Goal: Contribute content: Contribute content

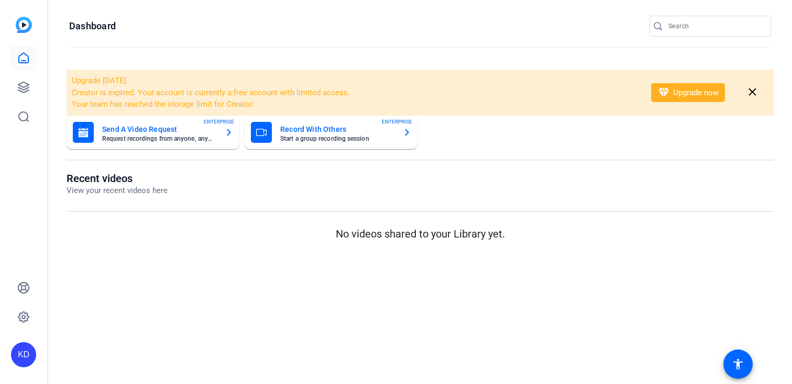
click at [701, 31] on input "Search" at bounding box center [715, 26] width 94 height 13
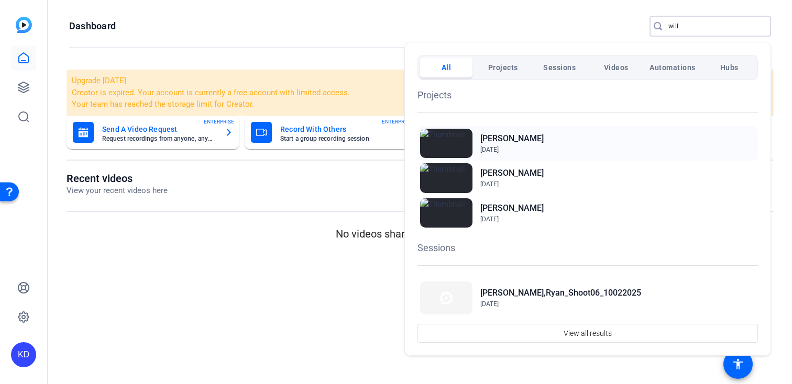
type input "will"
click at [543, 145] on div "[PERSON_NAME] [DATE]" at bounding box center [587, 143] width 340 height 35
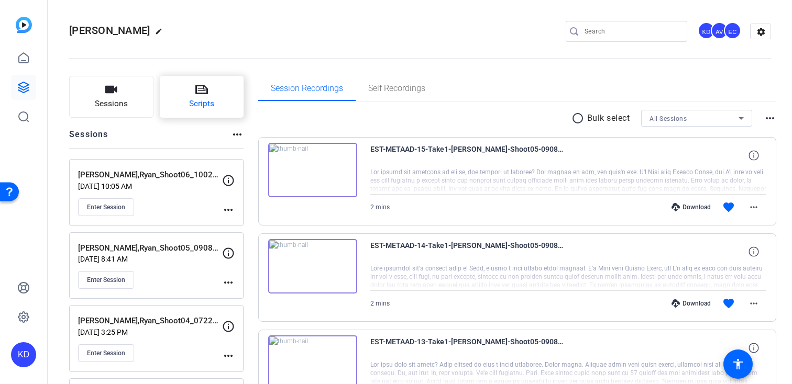
click at [196, 101] on span "Scripts" at bounding box center [201, 104] width 25 height 12
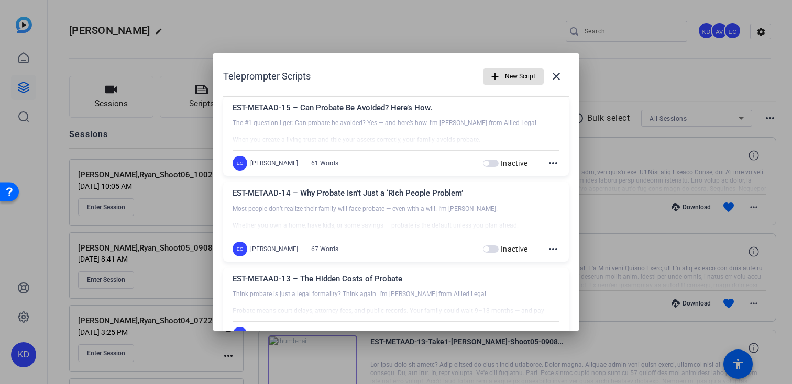
click at [515, 73] on span "New Script" at bounding box center [520, 77] width 30 height 20
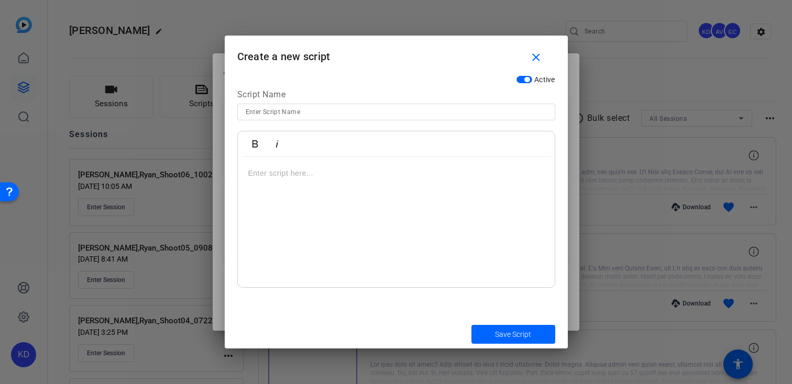
click at [323, 192] on div at bounding box center [396, 222] width 317 height 131
click at [372, 173] on p "YT-SMVID-01 - Wills vs Trusts: Which One Do You Actually Need?" at bounding box center [396, 174] width 296 height 12
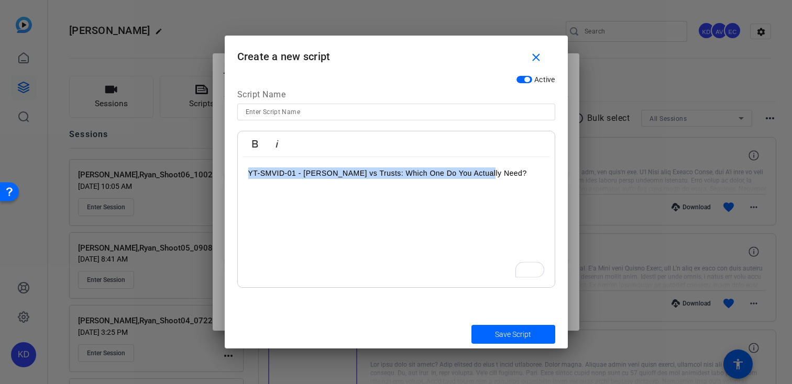
click at [372, 173] on p "YT-SMVID-01 - Wills vs Trusts: Which One Do You Actually Need?" at bounding box center [396, 174] width 296 height 12
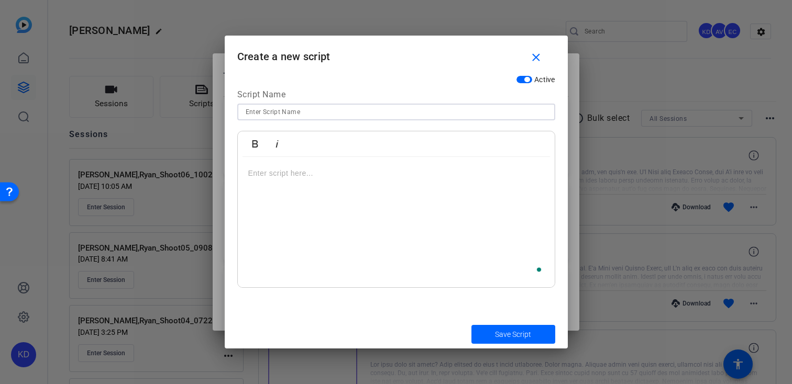
click at [385, 109] on input at bounding box center [396, 112] width 301 height 13
paste input "YT-SMVID-01 - Wills vs Trusts: Which One Do You Actually Need?"
type input "YT-SMVID-01 - Wills vs Trusts: Which One Do You Actually Need?"
click at [351, 184] on div "To enrich screen reader interactions, please activate Accessibility in Grammarl…" at bounding box center [396, 222] width 317 height 131
click at [317, 196] on div "To enrich screen reader interactions, please activate Accessibility in Grammarl…" at bounding box center [396, 222] width 317 height 131
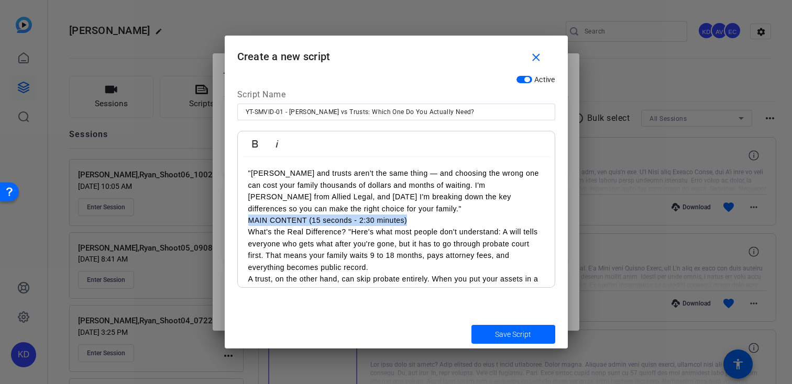
drag, startPoint x: 415, startPoint y: 221, endPoint x: 229, endPoint y: 219, distance: 185.9
click at [229, 219] on div "Active Script Name YT-SMVID-01 - Wills vs Trusts: Which One Do You Actually Nee…" at bounding box center [396, 195] width 343 height 250
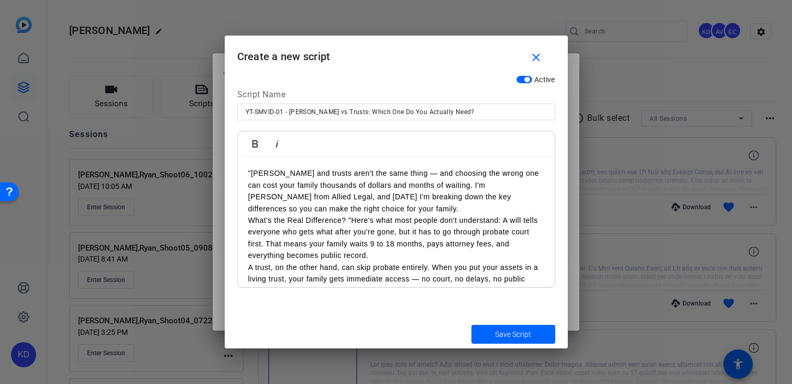
click at [251, 171] on p ""Wills and trusts aren't the same thing — and choosing the wrong one can cost y…" at bounding box center [396, 191] width 296 height 47
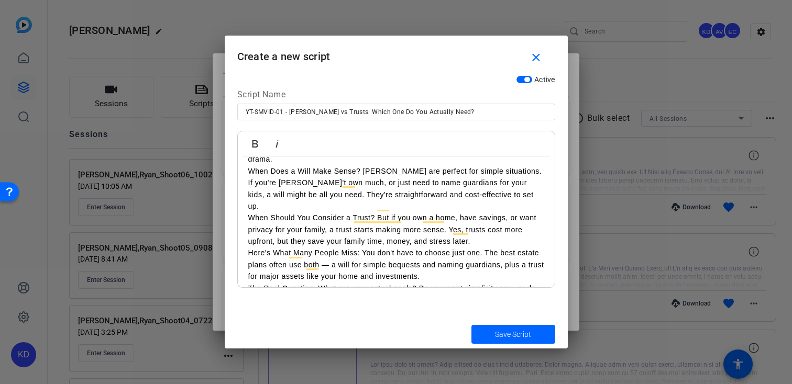
scroll to position [149, 0]
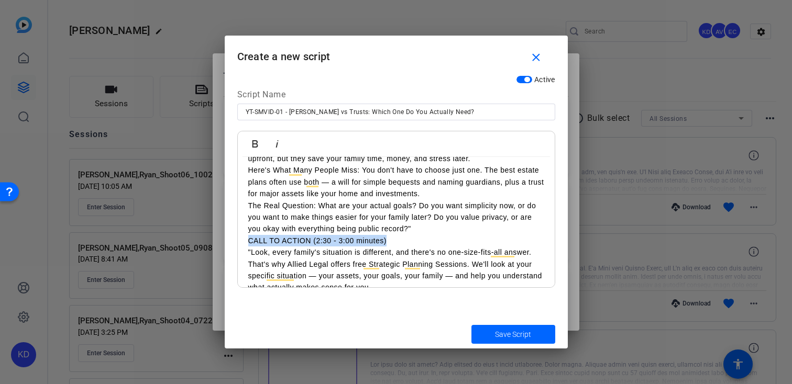
drag, startPoint x: 396, startPoint y: 230, endPoint x: 234, endPoint y: 229, distance: 161.8
click at [234, 229] on div "Active Script Name YT-SMVID-01 - Wills vs Trusts: Which One Do You Actually Nee…" at bounding box center [396, 195] width 343 height 250
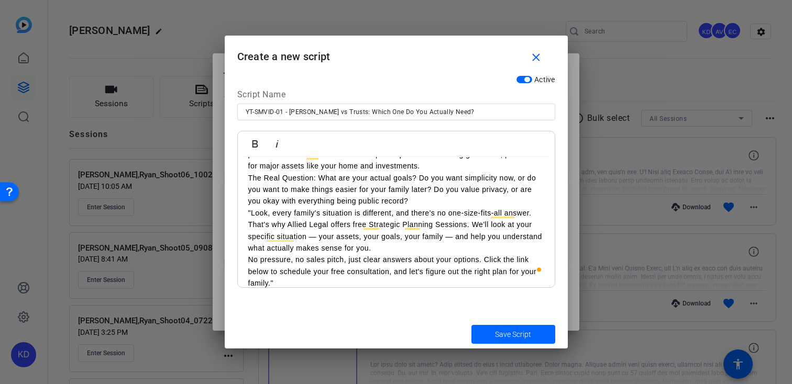
click at [251, 207] on p ""Look, every family's situation is different, and there's no one-size-fits-all …" at bounding box center [396, 230] width 296 height 47
click at [282, 272] on p "No pressure, no sales pitch, just clear answers about your options. Click the l…" at bounding box center [396, 271] width 296 height 35
click at [490, 341] on span "submit" at bounding box center [513, 334] width 84 height 25
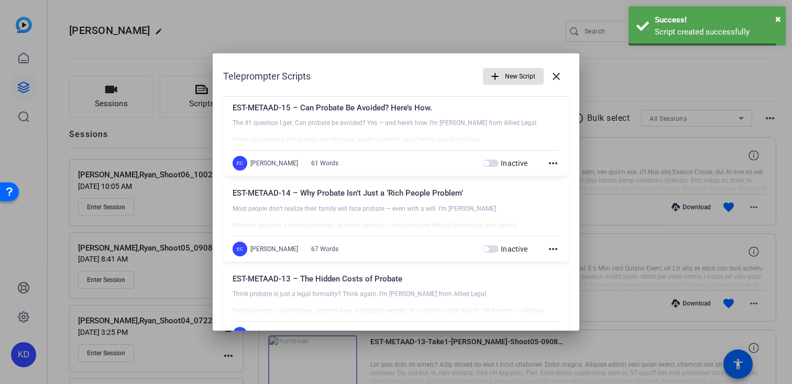
click at [511, 77] on span "New Script" at bounding box center [520, 77] width 30 height 20
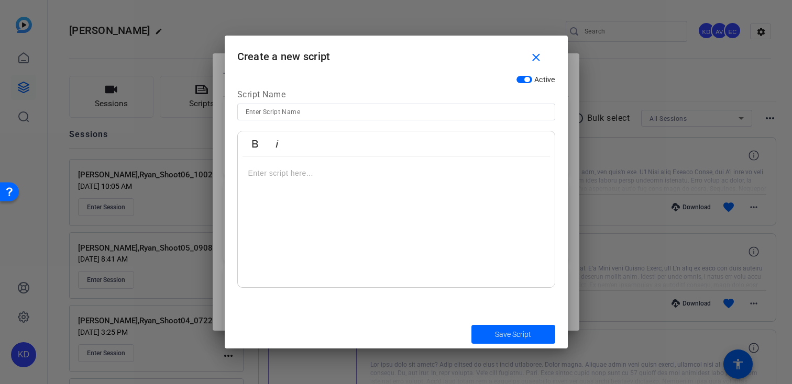
click at [376, 115] on input at bounding box center [396, 112] width 301 height 13
paste input "YT-SMVID-02 - How to Avoid Probate (And Why You Should Care"
type input "YT-SMVID-02 - How to Avoid Probate (And Why You Should Care"
click at [344, 178] on p at bounding box center [396, 174] width 296 height 12
click at [327, 186] on div "To enrich screen reader interactions, please activate Accessibility in Grammarl…" at bounding box center [396, 222] width 317 height 131
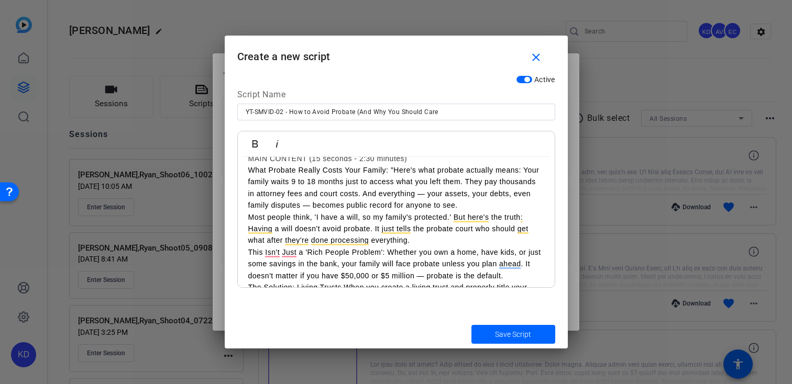
scroll to position [8, 0]
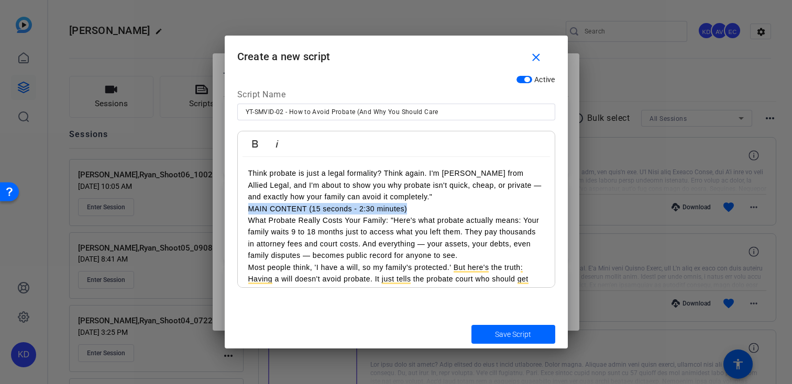
drag, startPoint x: 414, startPoint y: 206, endPoint x: 239, endPoint y: 206, distance: 174.9
click at [239, 206] on div "Think probate is just a legal formality? Think again. I'm Ryan Williams from Al…" at bounding box center [396, 355] width 317 height 396
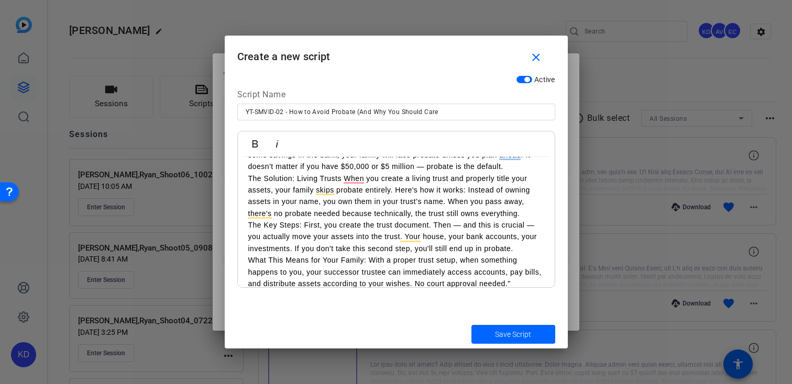
scroll to position [159, 0]
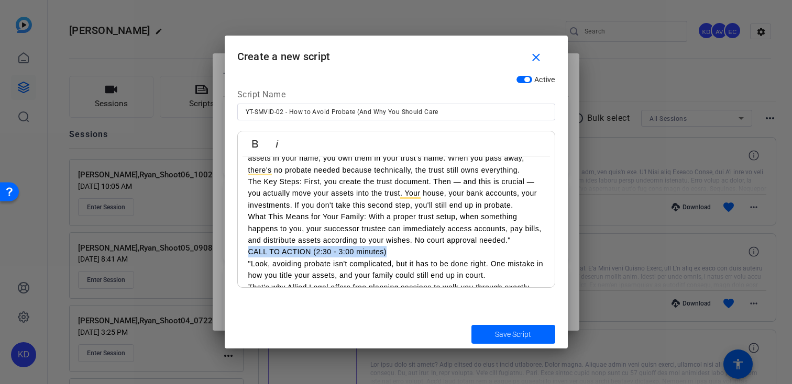
drag, startPoint x: 378, startPoint y: 250, endPoint x: 241, endPoint y: 250, distance: 136.7
click at [241, 250] on div "Think probate is just a legal formality? Think again. I'm Ryan Williams from Al…" at bounding box center [396, 158] width 317 height 384
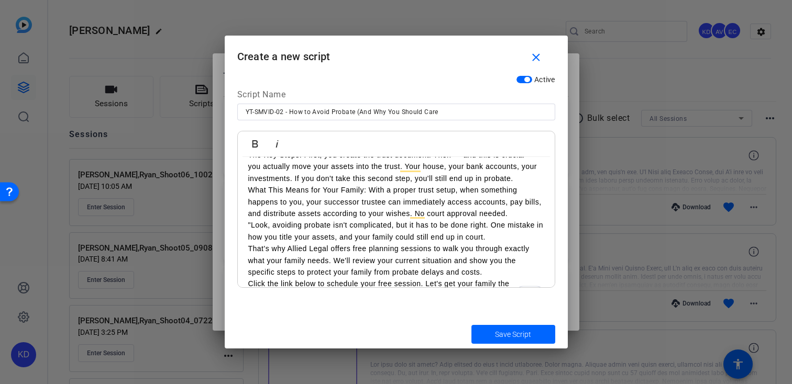
click at [250, 227] on p ""Look, avoiding probate isn't complicated, but it has to be done right. One mis…" at bounding box center [396, 231] width 296 height 24
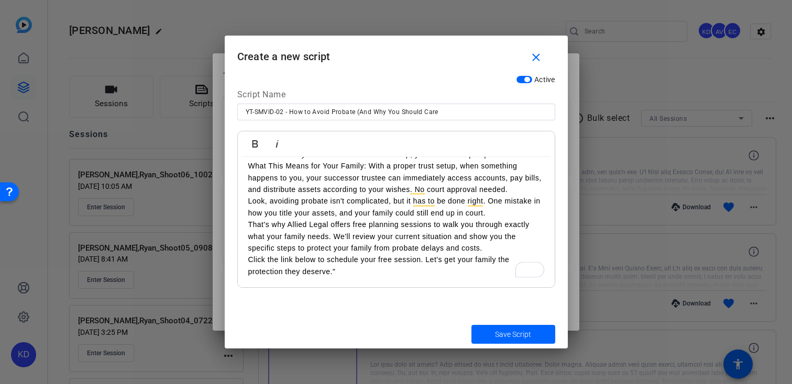
click at [362, 276] on p "Click the link below to schedule your free session. Let's get your family the p…" at bounding box center [396, 266] width 296 height 24
click at [503, 332] on span "Save Script" at bounding box center [513, 334] width 36 height 11
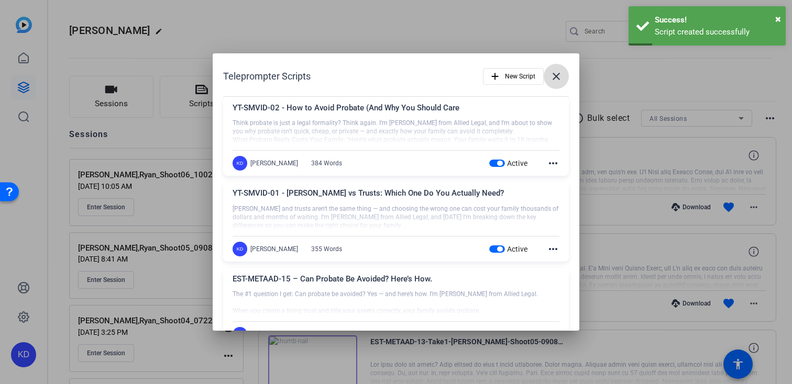
click at [556, 76] on mat-icon "close" at bounding box center [556, 76] width 13 height 13
